Goal: Task Accomplishment & Management: Manage account settings

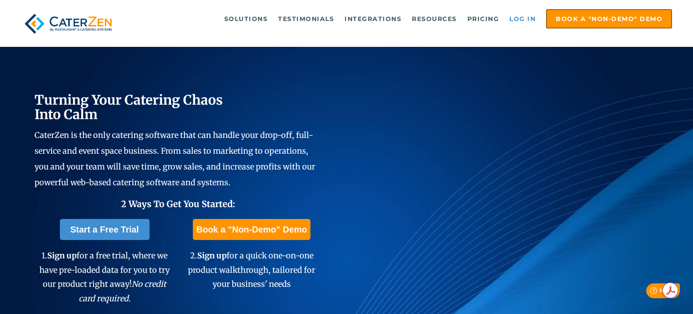
click at [523, 19] on link "Log in" at bounding box center [522, 18] width 35 height 17
click at [520, 21] on link "Log in" at bounding box center [522, 18] width 35 height 17
click at [516, 14] on link "Log in" at bounding box center [522, 18] width 35 height 17
click at [523, 17] on link "Log in" at bounding box center [522, 18] width 35 height 17
click at [525, 19] on link "Log in" at bounding box center [522, 18] width 35 height 17
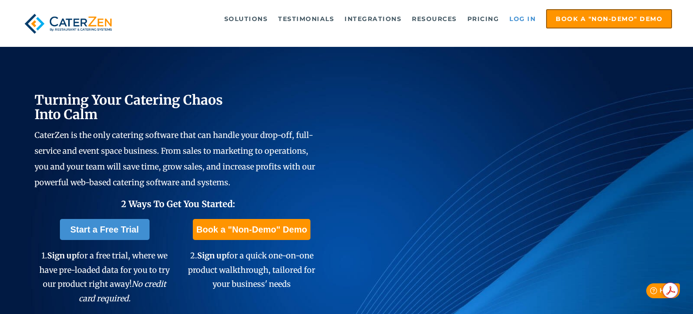
click at [520, 17] on link "Log in" at bounding box center [522, 18] width 35 height 17
